Goal: Transaction & Acquisition: Subscribe to service/newsletter

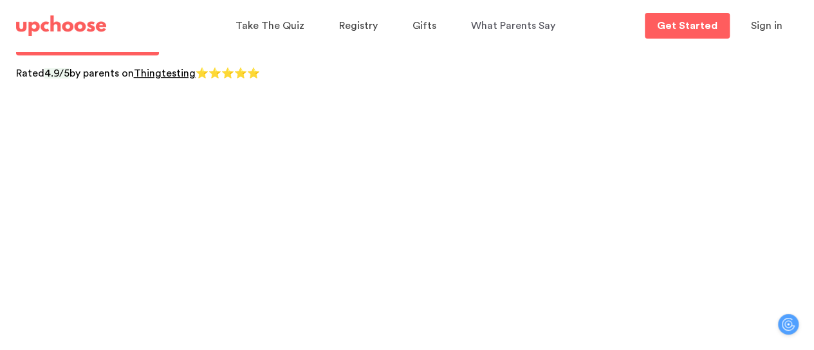
scroll to position [64, 0]
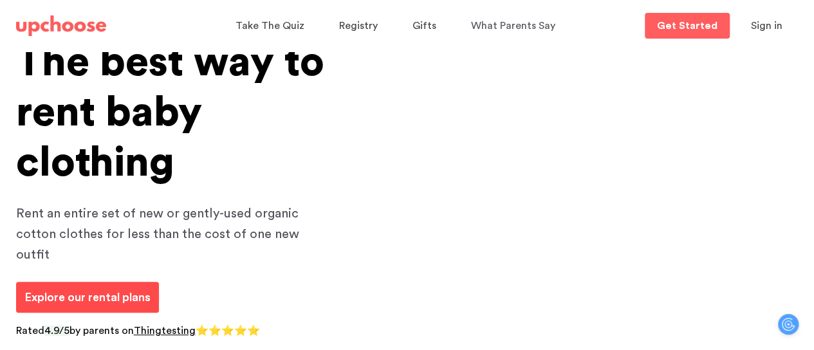
click at [119, 289] on p "Explore our rental plans" at bounding box center [87, 297] width 126 height 17
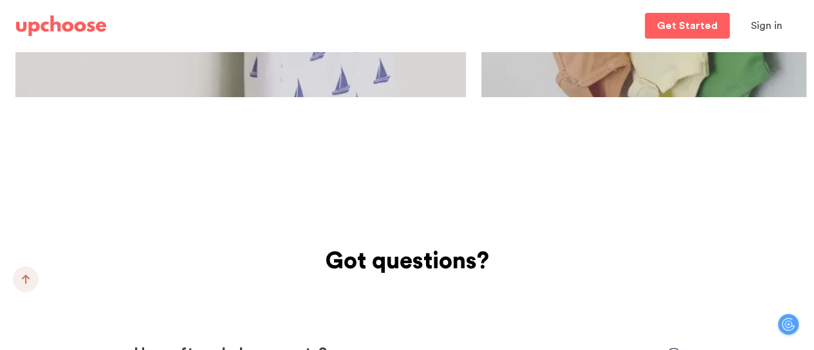
scroll to position [2831, 0]
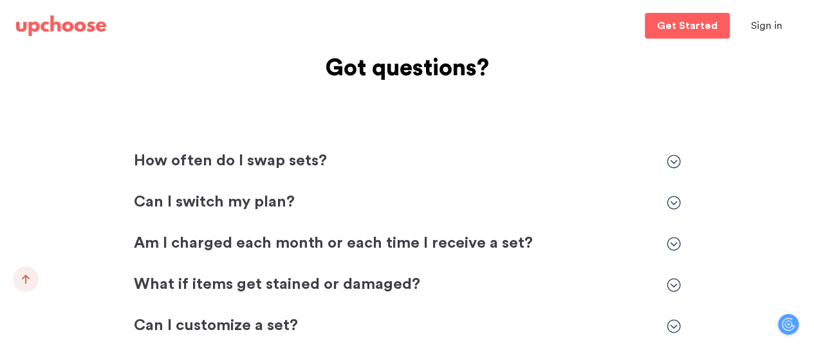
click at [679, 163] on icon at bounding box center [674, 161] width 14 height 14
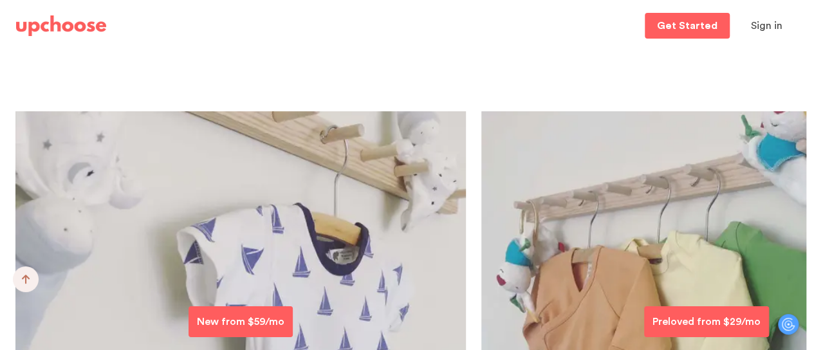
scroll to position [2367, 0]
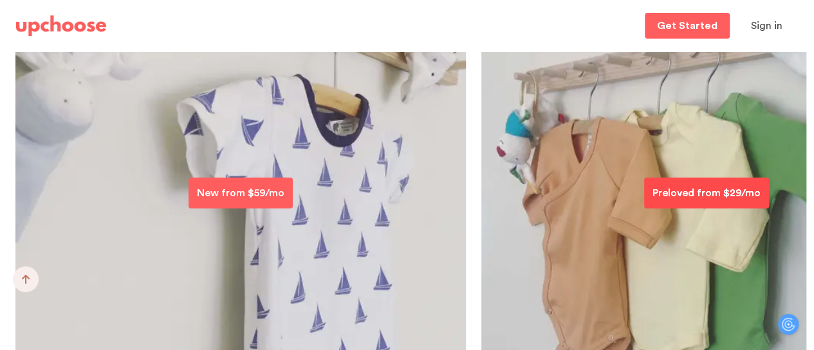
click at [695, 189] on p "Preloved from $29/mo" at bounding box center [706, 192] width 108 height 15
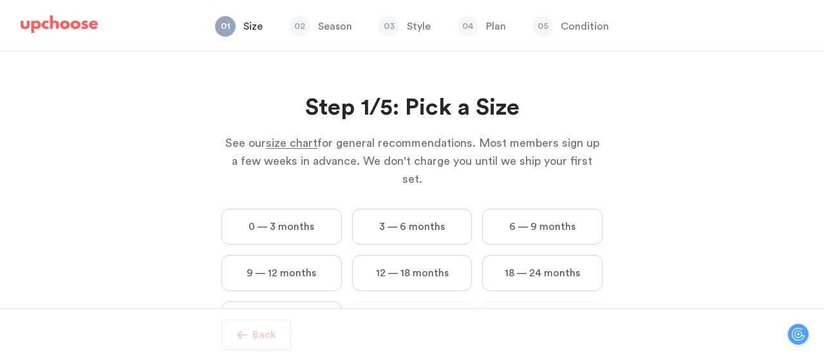
scroll to position [40, 0]
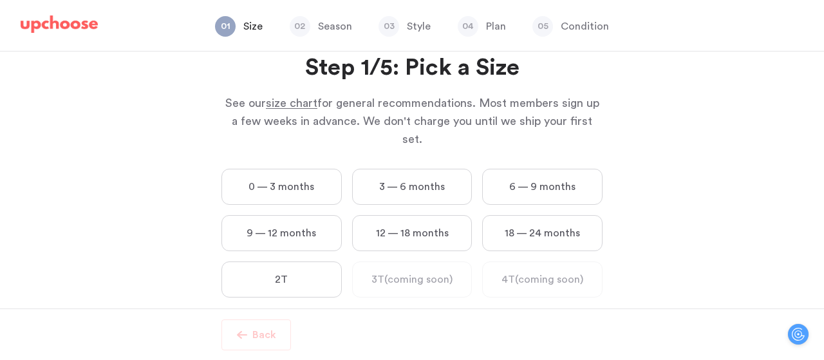
click at [302, 169] on label "0 — 3 months" at bounding box center [281, 187] width 120 height 36
click at [0, 0] on months "0 — 3 months" at bounding box center [0, 0] width 0 height 0
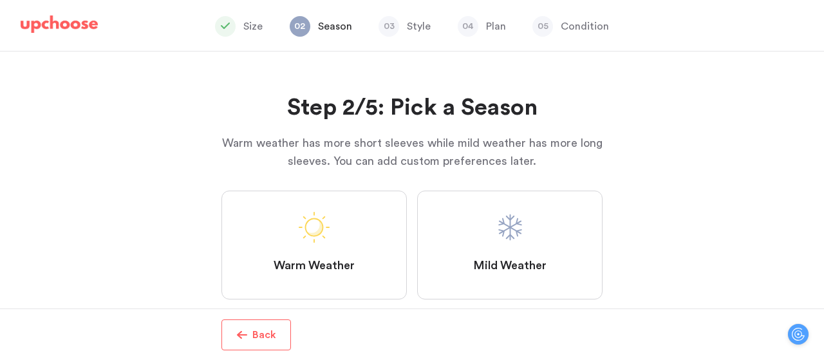
scroll to position [28, 0]
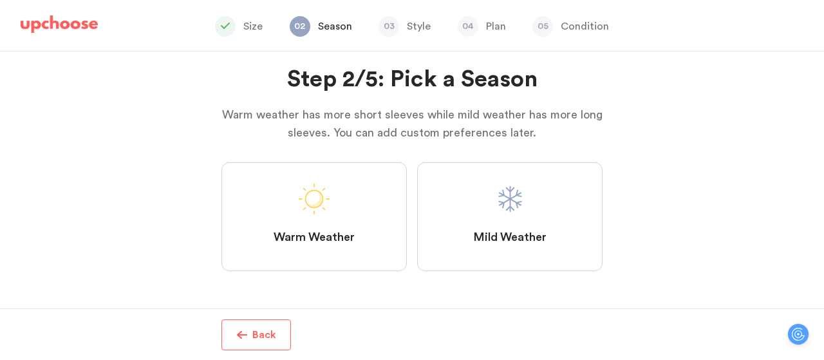
click at [333, 219] on label "Warm Weather" at bounding box center [313, 216] width 185 height 109
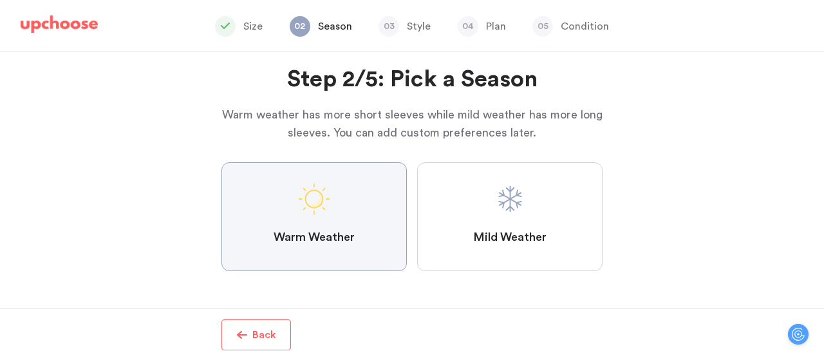
click at [0, 0] on Weather "Warm Weather" at bounding box center [0, 0] width 0 height 0
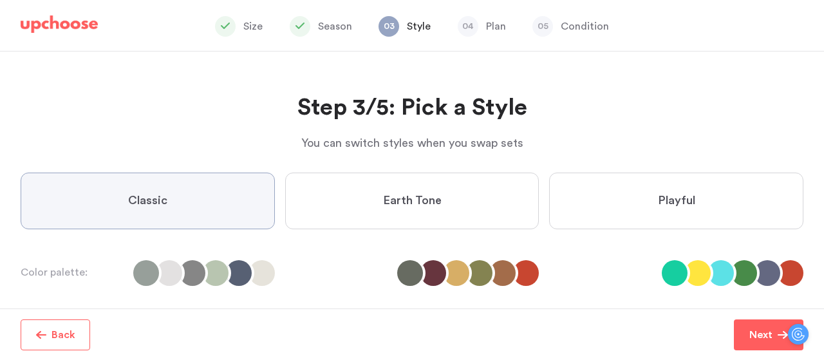
click at [694, 194] on label "Playful" at bounding box center [676, 200] width 254 height 57
click at [0, 0] on input "Playful" at bounding box center [0, 0] width 0 height 0
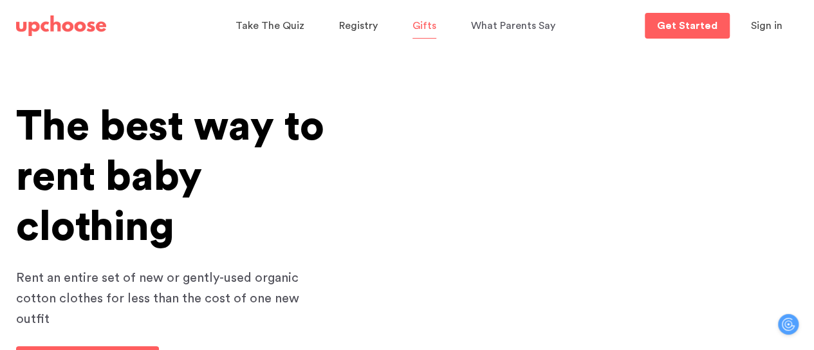
click at [421, 30] on span "Gifts" at bounding box center [424, 26] width 24 height 10
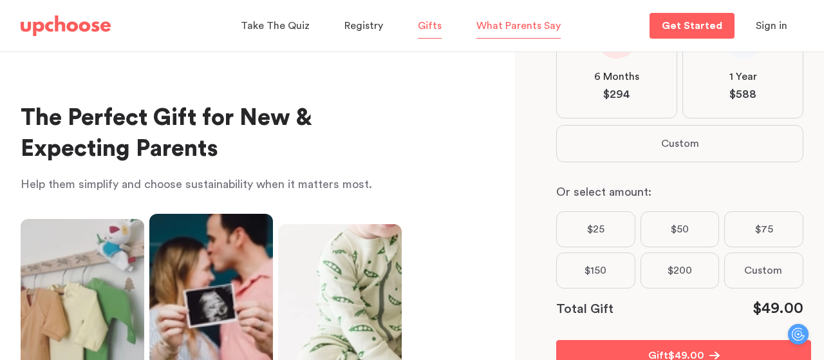
click at [484, 22] on span "What Parents Say" at bounding box center [518, 26] width 84 height 10
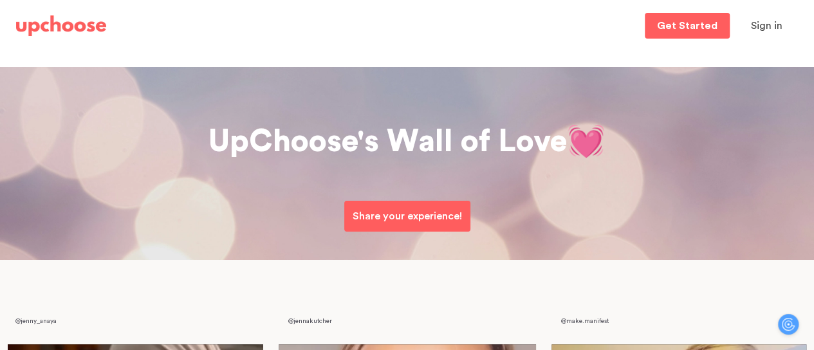
click at [80, 23] on img at bounding box center [61, 25] width 90 height 21
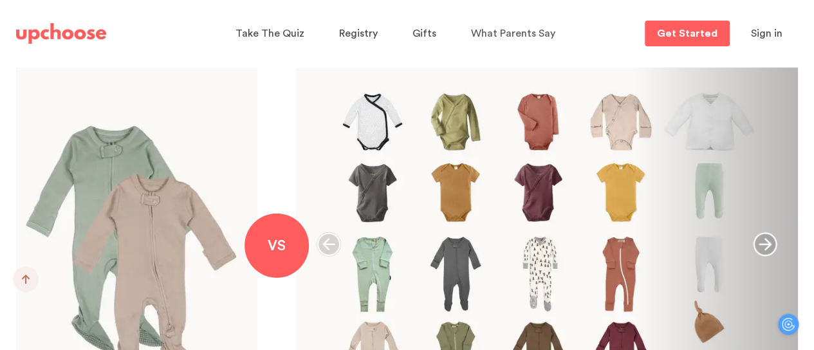
scroll to position [1416, 0]
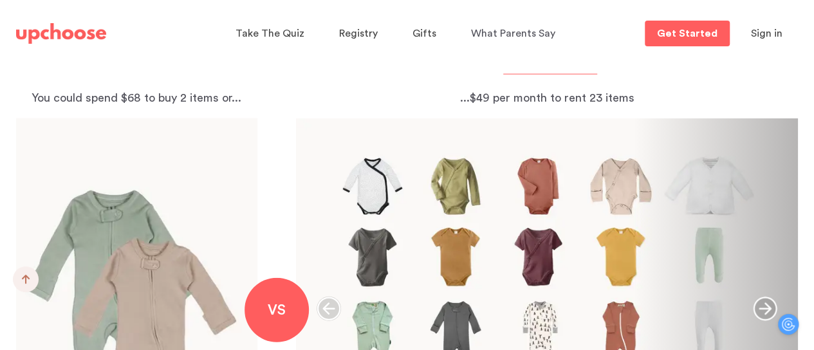
click at [767, 306] on icon "button" at bounding box center [765, 309] width 24 height 24
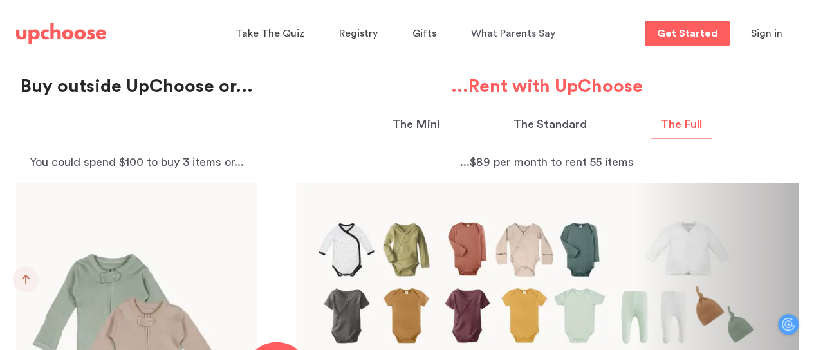
scroll to position [1287, 0]
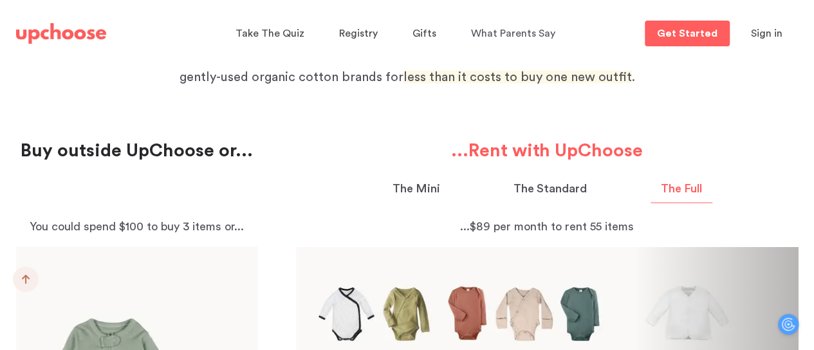
click at [421, 192] on p "The Mini" at bounding box center [416, 188] width 48 height 17
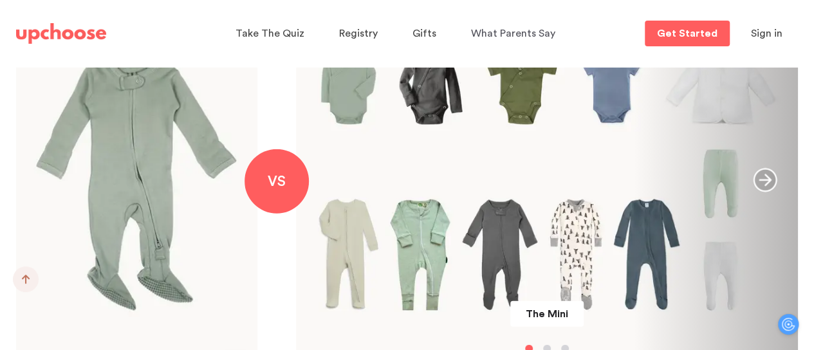
scroll to position [1351, 0]
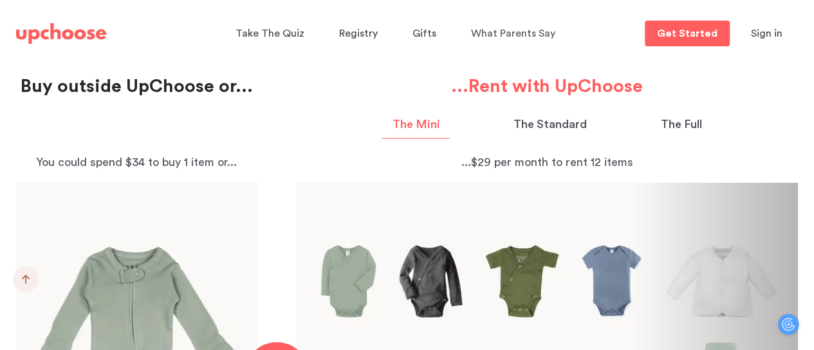
click at [539, 120] on p "The Standard" at bounding box center [549, 124] width 73 height 17
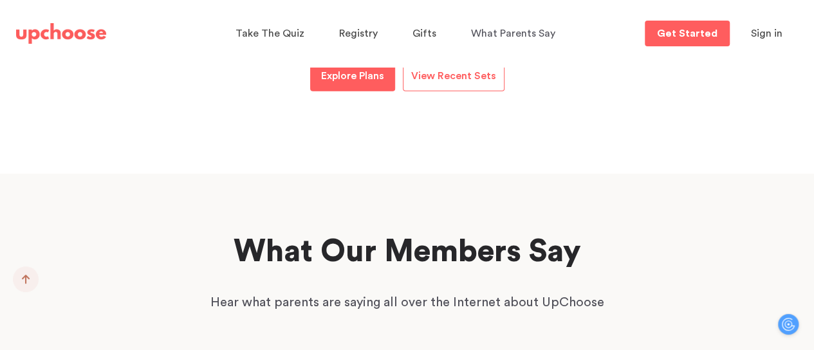
scroll to position [1802, 0]
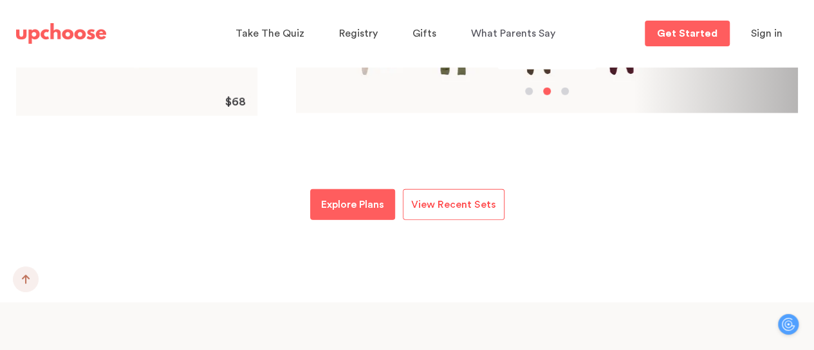
click at [481, 199] on span "View Recent Sets" at bounding box center [453, 204] width 85 height 10
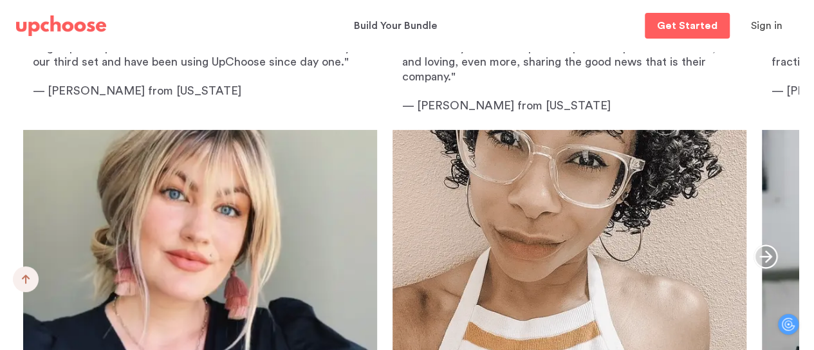
scroll to position [4697, 0]
